Goal: Communication & Community: Answer question/provide support

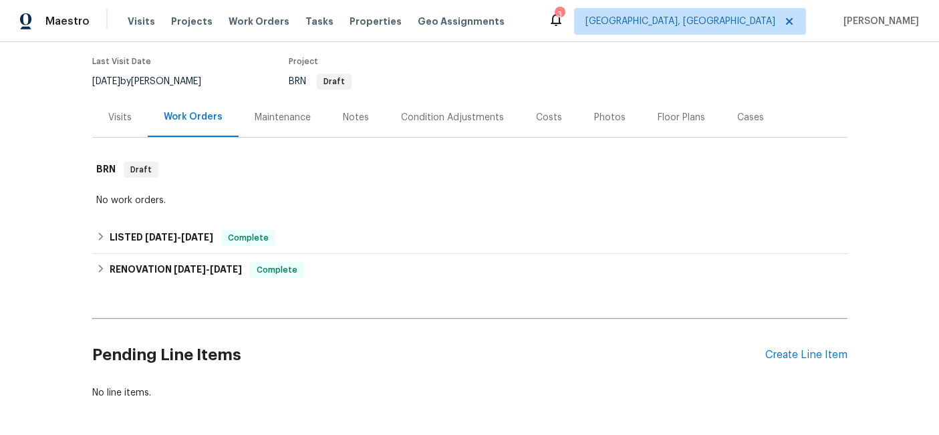
scroll to position [110, 0]
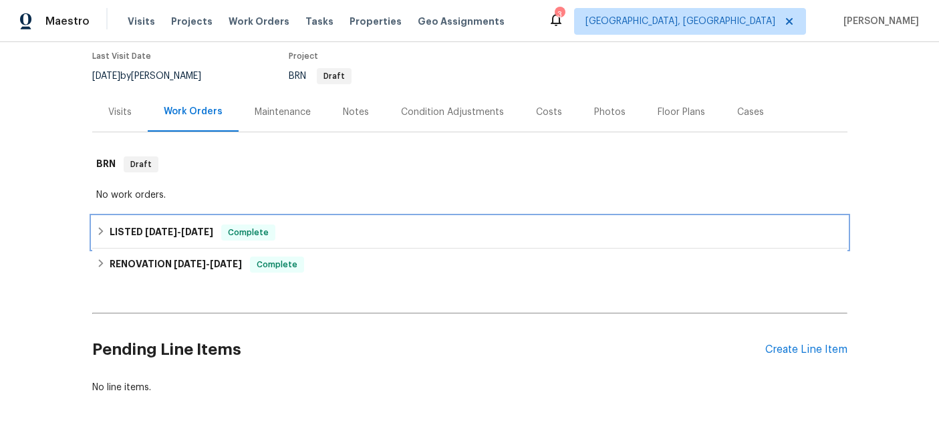
click at [172, 232] on span "2/28/25" at bounding box center [161, 231] width 32 height 9
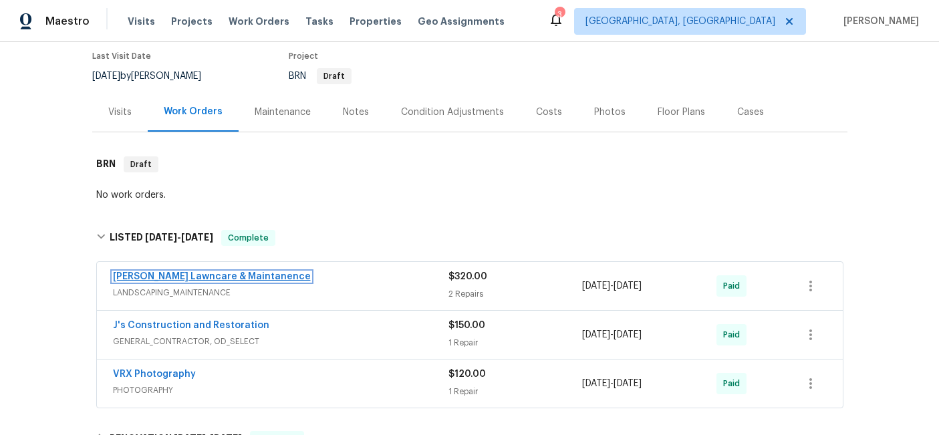
click at [241, 277] on link "Godinez Lawncare & Maintanence" at bounding box center [212, 276] width 198 height 9
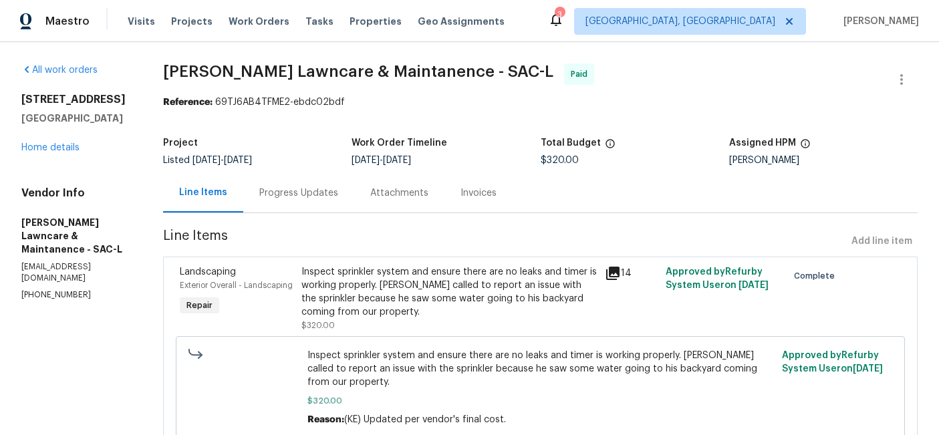
click at [473, 192] on div "Invoices" at bounding box center [479, 193] width 36 height 13
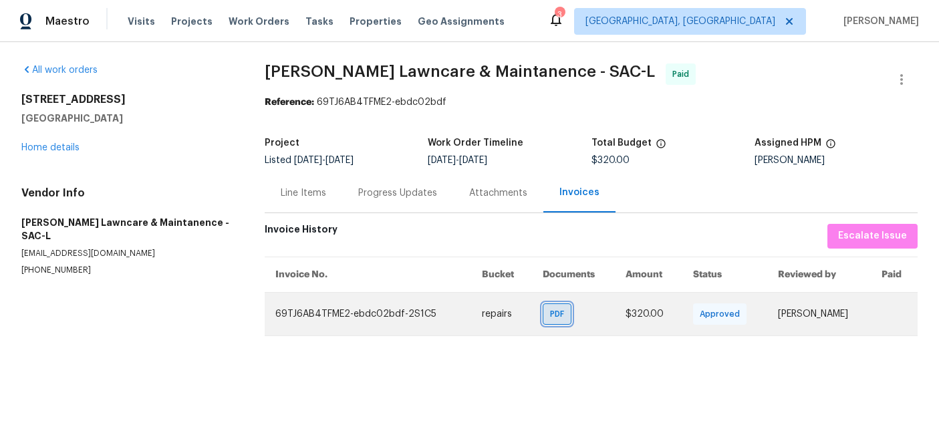
click at [550, 317] on span "PDF" at bounding box center [559, 314] width 19 height 13
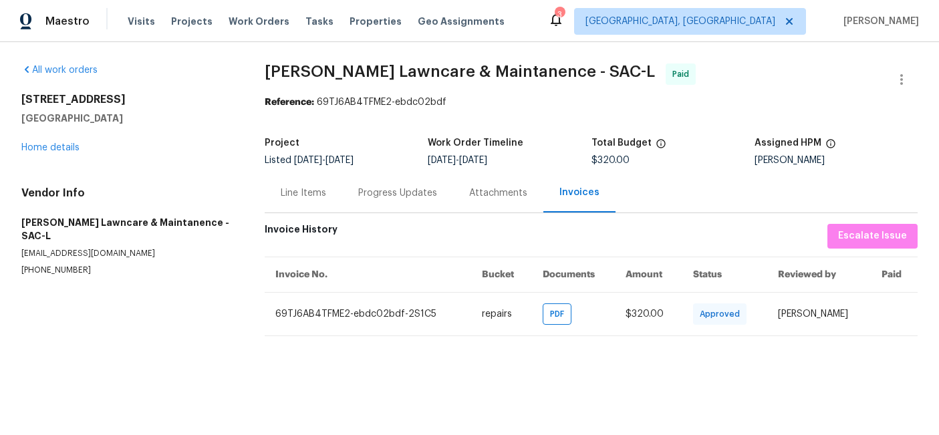
click at [378, 199] on div "Progress Updates" at bounding box center [397, 193] width 79 height 13
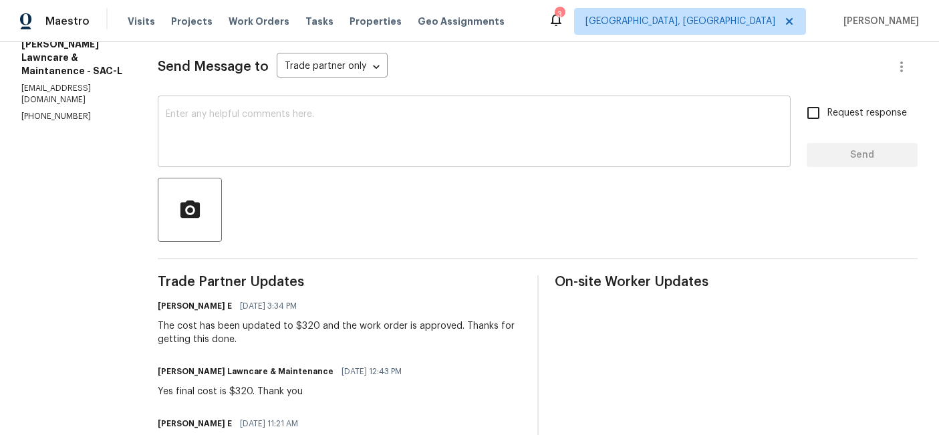
scroll to position [177, 0]
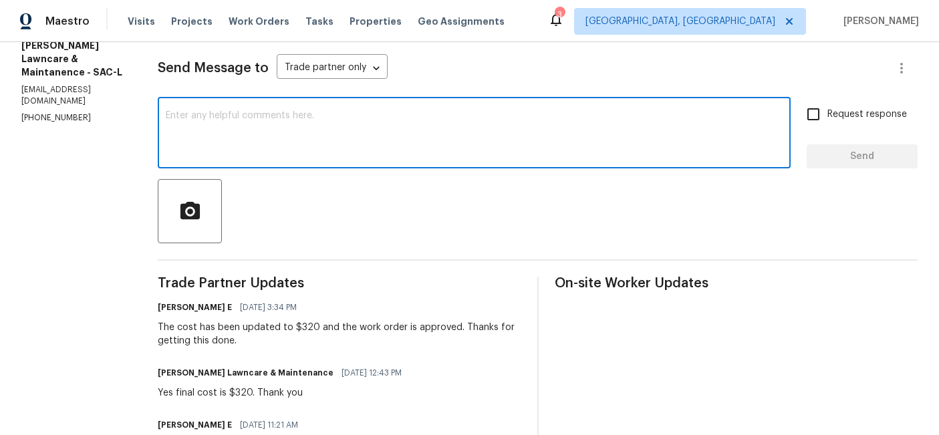
click at [345, 140] on textarea at bounding box center [474, 134] width 617 height 47
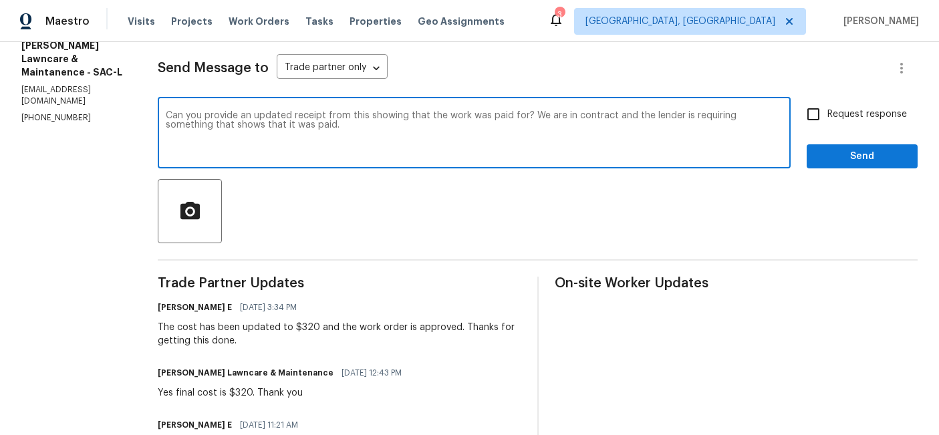
type textarea "Can you provide an updated receipt from this showing that the work was paid for…"
click at [849, 160] on span "Send" at bounding box center [863, 156] width 90 height 17
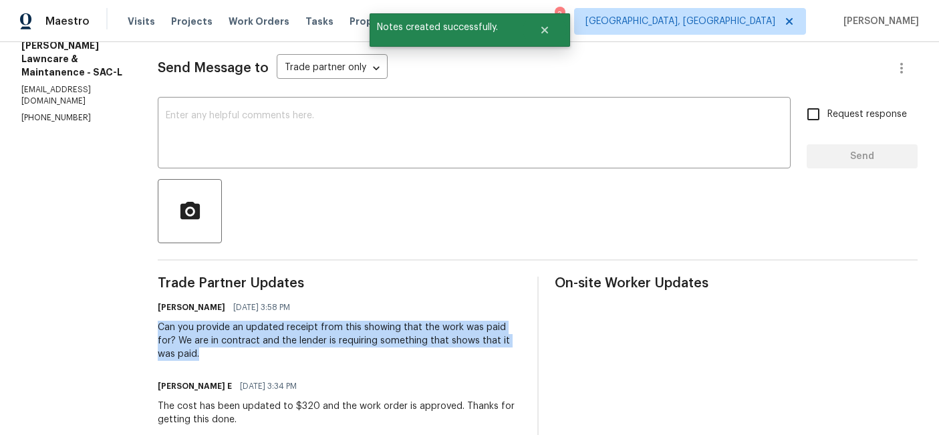
drag, startPoint x: 183, startPoint y: 353, endPoint x: 152, endPoint y: 329, distance: 39.0
copy div "Can you provide an updated receipt from this showing that the work was paid for…"
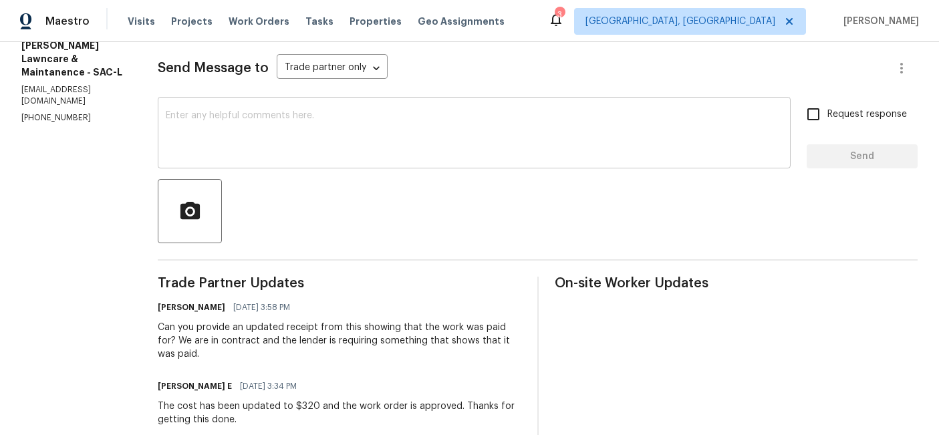
click at [457, 148] on textarea at bounding box center [474, 134] width 617 height 47
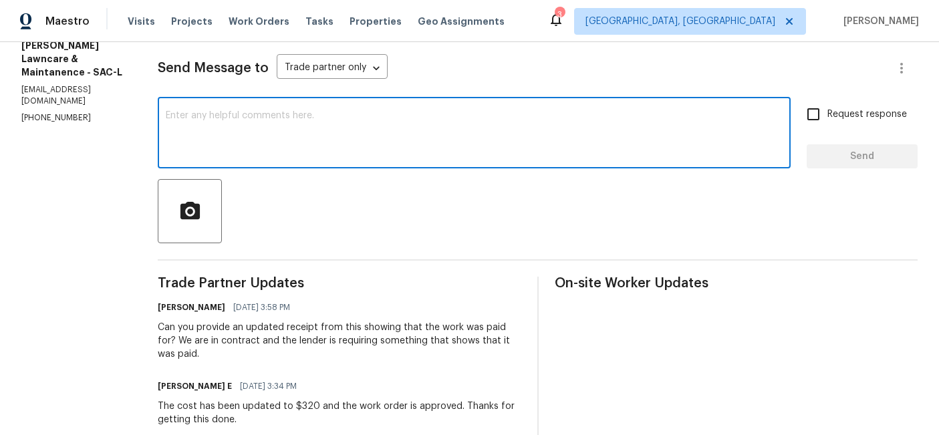
click at [457, 148] on textarea at bounding box center [474, 134] width 617 height 47
paste textarea "Can you provide an updated receipt from this showing that the work was paid for…"
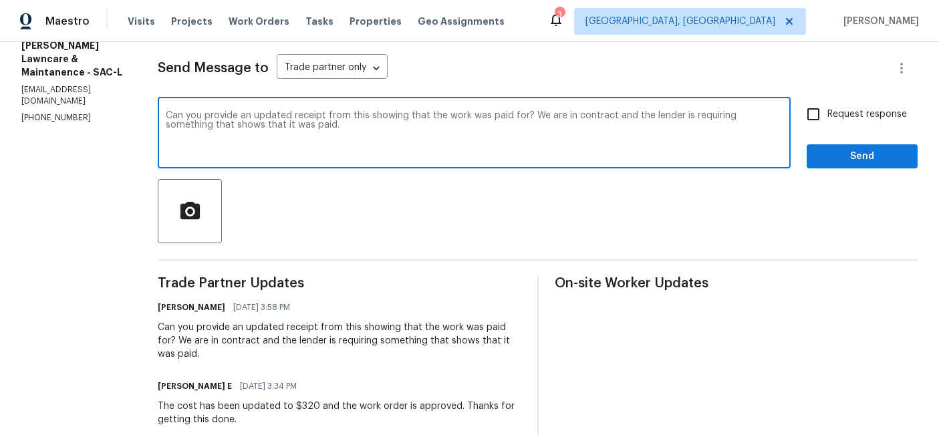
type textarea "Can you provide an updated receipt from this showing that the work was paid for…"
click at [817, 116] on input "Request response" at bounding box center [814, 114] width 28 height 28
checkbox input "true"
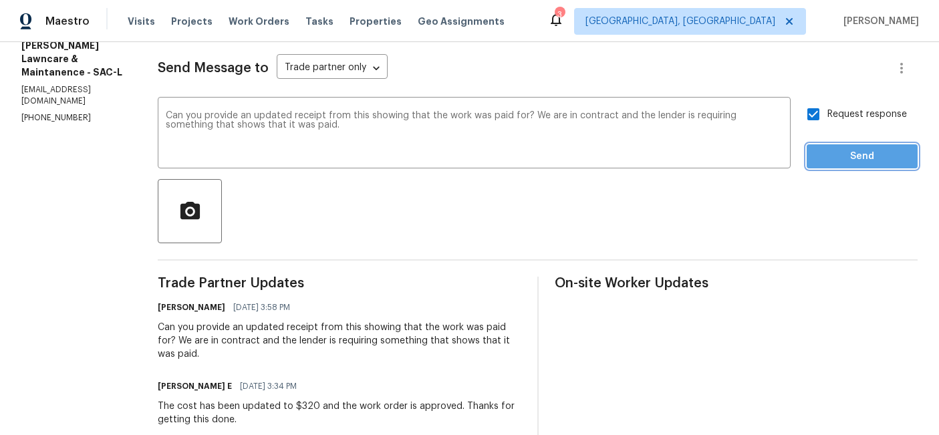
click at [832, 157] on span "Send" at bounding box center [863, 156] width 90 height 17
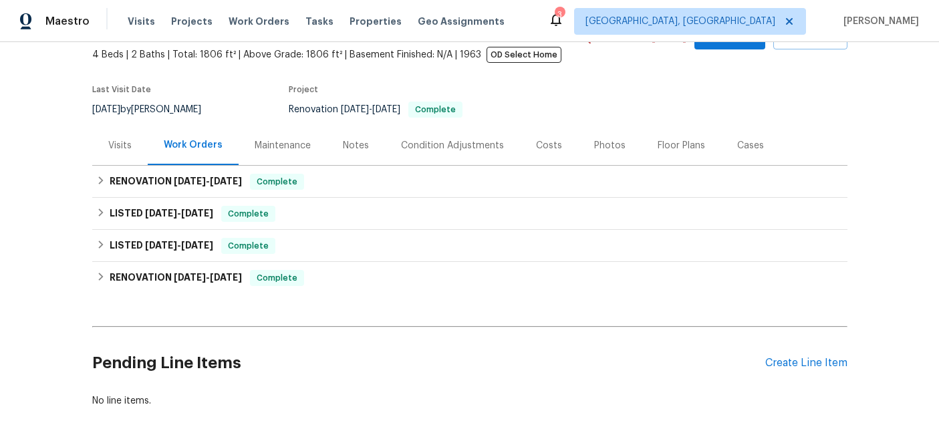
scroll to position [78, 0]
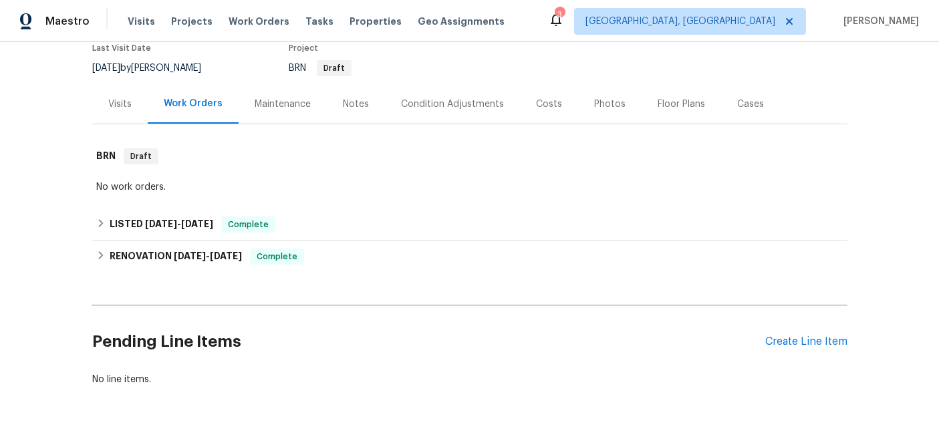
scroll to position [122, 0]
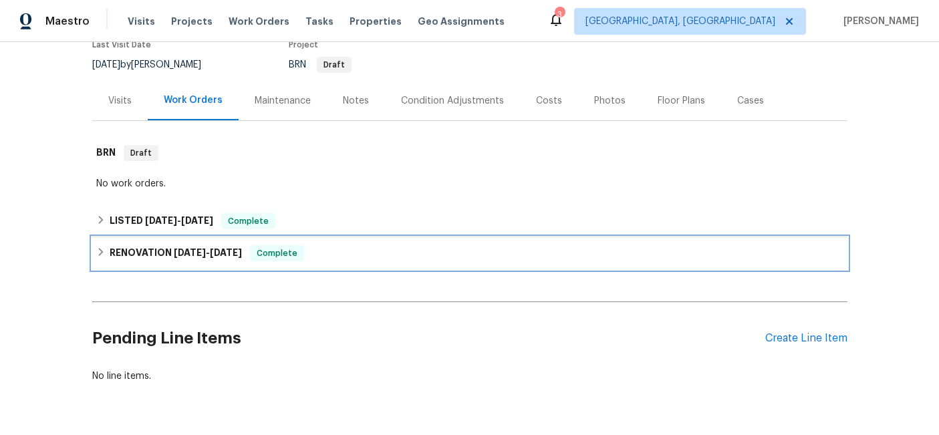
click at [219, 251] on span "2/1/25" at bounding box center [226, 252] width 32 height 9
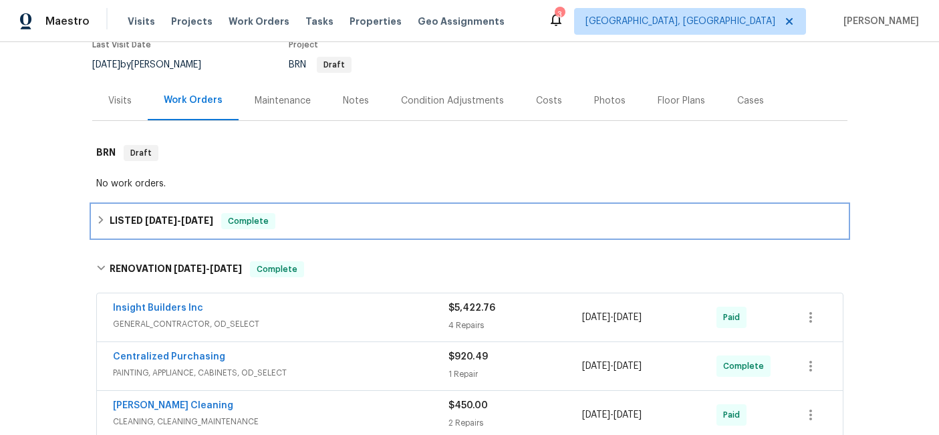
click at [190, 214] on h6 "LISTED 2/28/25 - 7/15/25" at bounding box center [162, 221] width 104 height 16
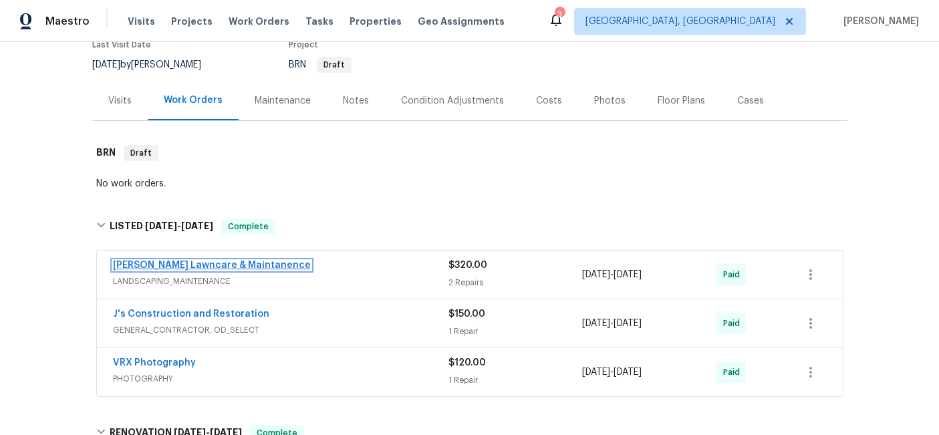
click at [259, 267] on link "Godinez Lawncare & Maintanence" at bounding box center [212, 265] width 198 height 9
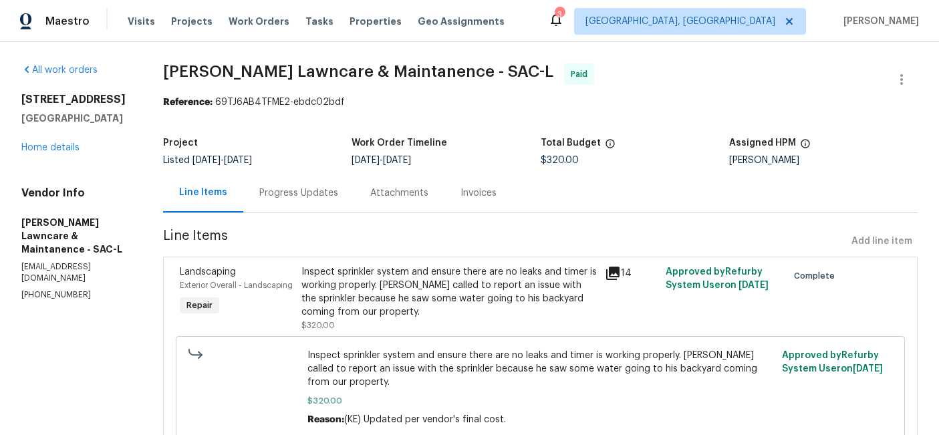
click at [314, 196] on div "Progress Updates" at bounding box center [298, 193] width 79 height 13
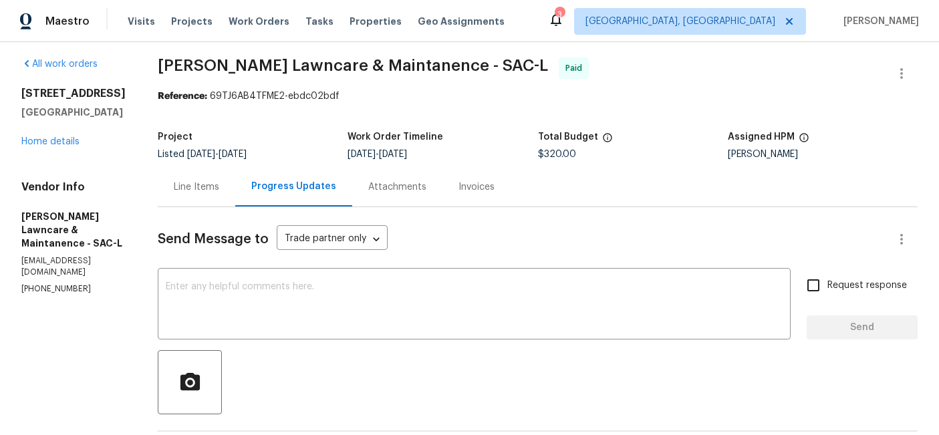
scroll to position [2, 0]
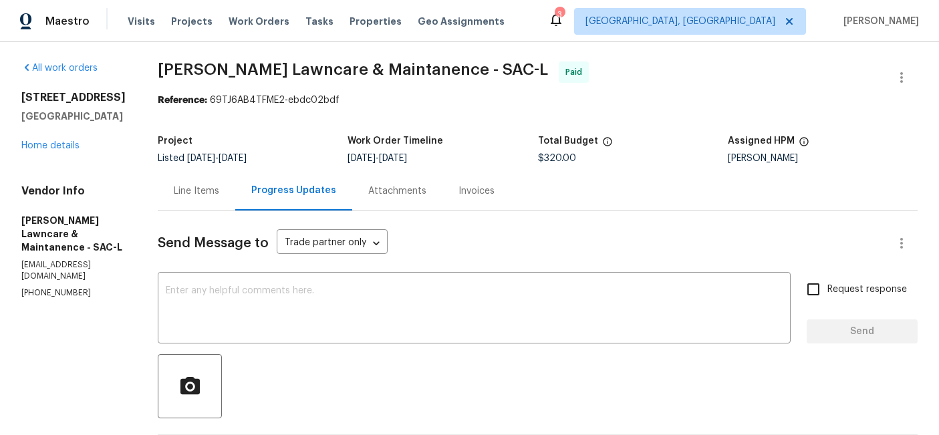
click at [459, 195] on div "Invoices" at bounding box center [477, 191] width 36 height 13
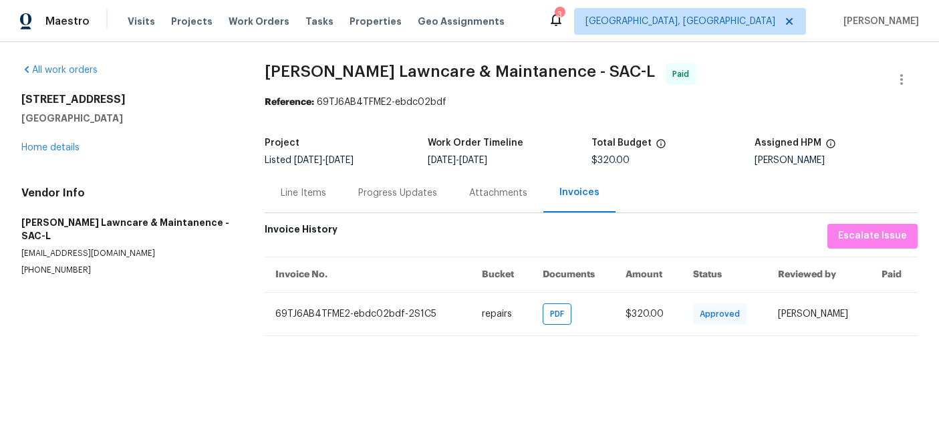
click at [391, 194] on div "Progress Updates" at bounding box center [397, 193] width 79 height 13
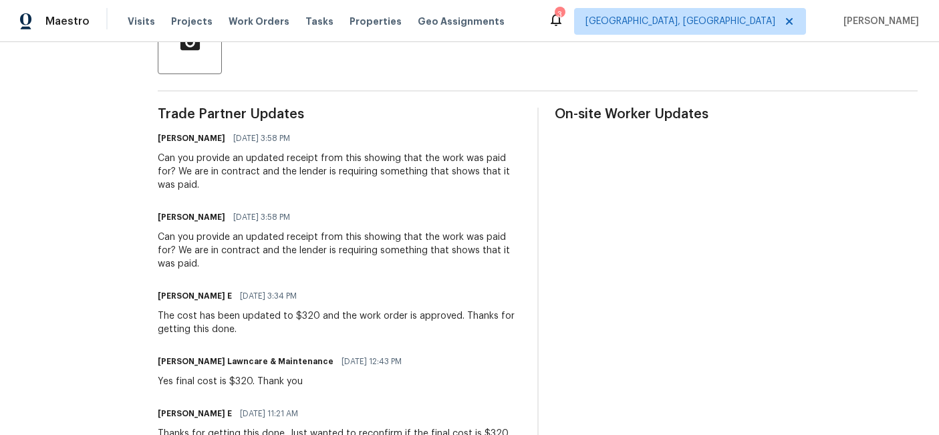
scroll to position [344, 0]
